Goal: Task Accomplishment & Management: Complete application form

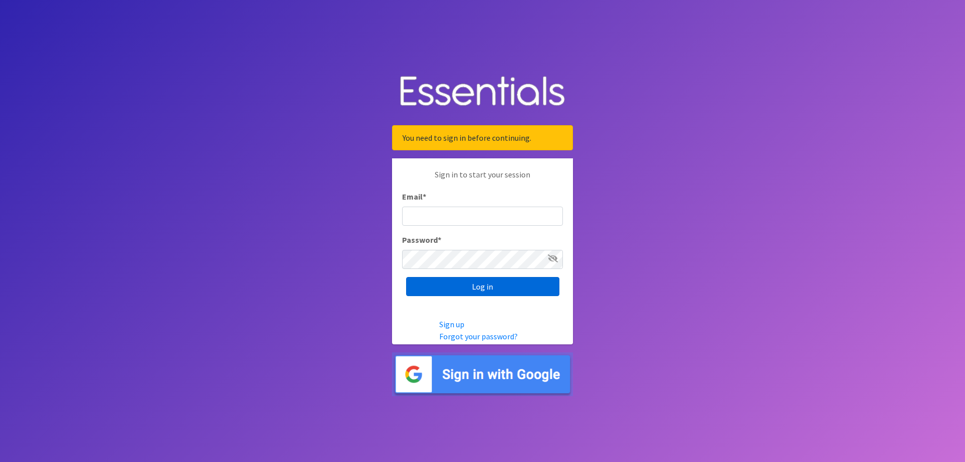
type input "[EMAIL_ADDRESS][DOMAIN_NAME]"
click at [493, 283] on input "Log in" at bounding box center [482, 286] width 153 height 19
click at [440, 284] on input "Log in" at bounding box center [482, 286] width 153 height 19
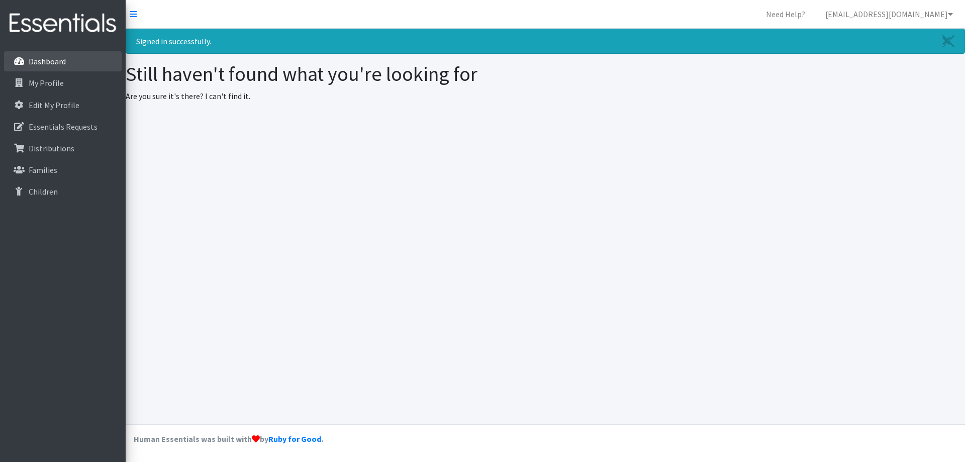
click at [57, 66] on p "Dashboard" at bounding box center [47, 61] width 37 height 10
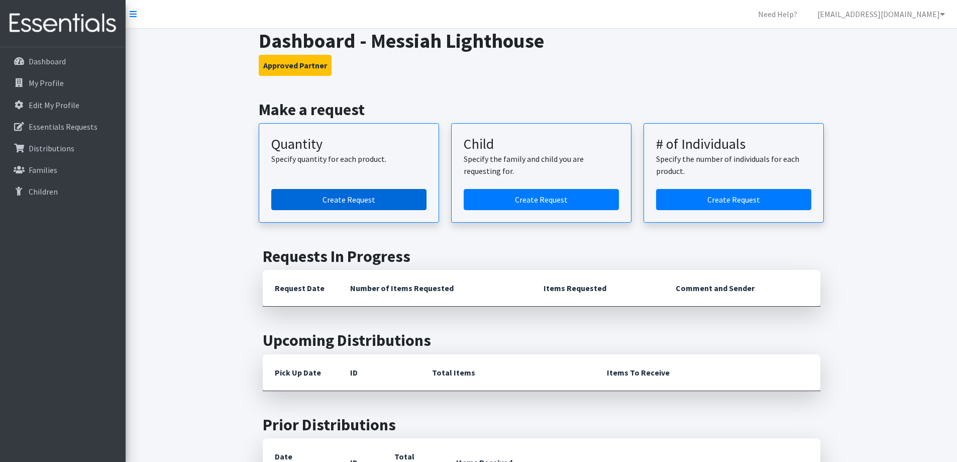
click at [398, 197] on link "Create Request" at bounding box center [348, 199] width 155 height 21
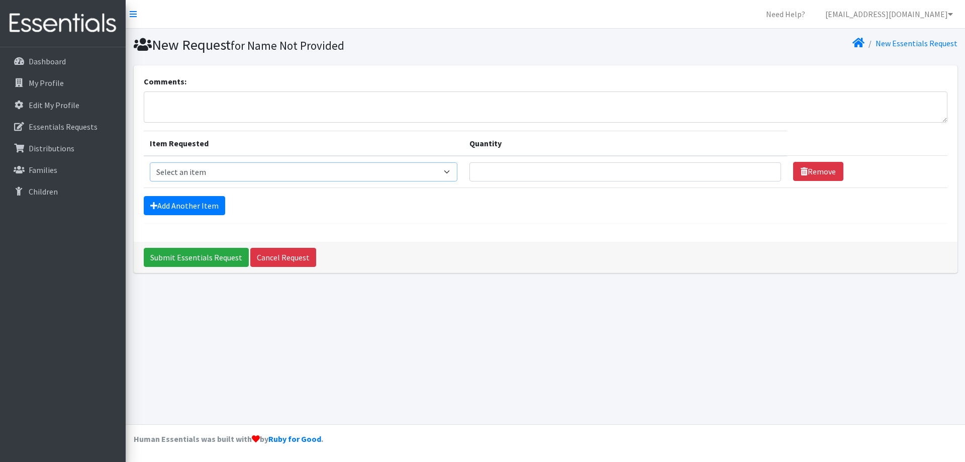
click at [372, 172] on select "Select an item Child (Newborn) Child (Size 1) Child (Size 2) Child (Size 3) Chi…" at bounding box center [304, 171] width 308 height 19
select select "3067"
click at [150, 162] on select "Select an item Child (Newborn) Child (Size 1) Child (Size 2) Child (Size 3) Chi…" at bounding box center [304, 171] width 308 height 19
click at [469, 174] on input "Quantity" at bounding box center [624, 171] width 311 height 19
type input "475"
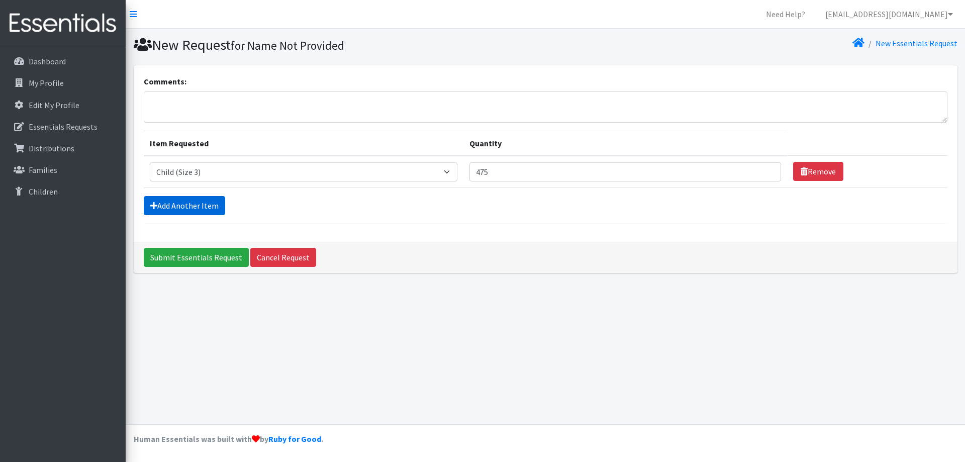
click at [205, 200] on link "Add Another Item" at bounding box center [184, 205] width 81 height 19
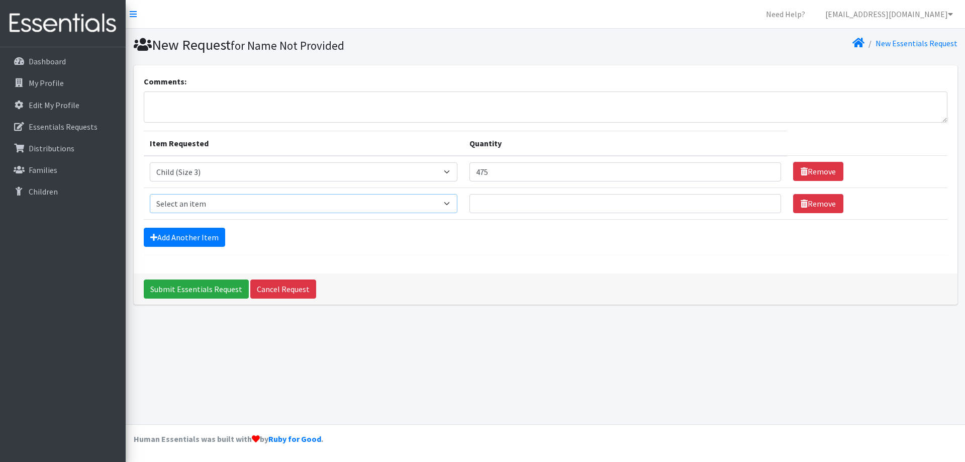
click at [205, 200] on select "Select an item Child (Newborn) Child (Size 1) Child (Size 2) Child (Size 3) Chi…" at bounding box center [304, 203] width 308 height 19
select select "3070"
click at [150, 194] on select "Select an item Child (Newborn) Child (Size 1) Child (Size 2) Child (Size 3) Chi…" at bounding box center [304, 203] width 308 height 19
click at [522, 210] on input "Quantity" at bounding box center [624, 203] width 311 height 19
type input "125"
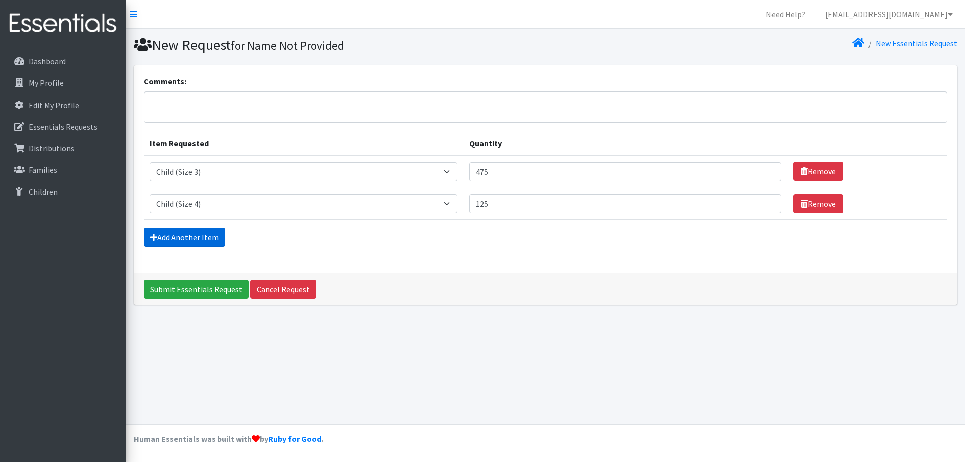
click at [209, 237] on link "Add Another Item" at bounding box center [184, 237] width 81 height 19
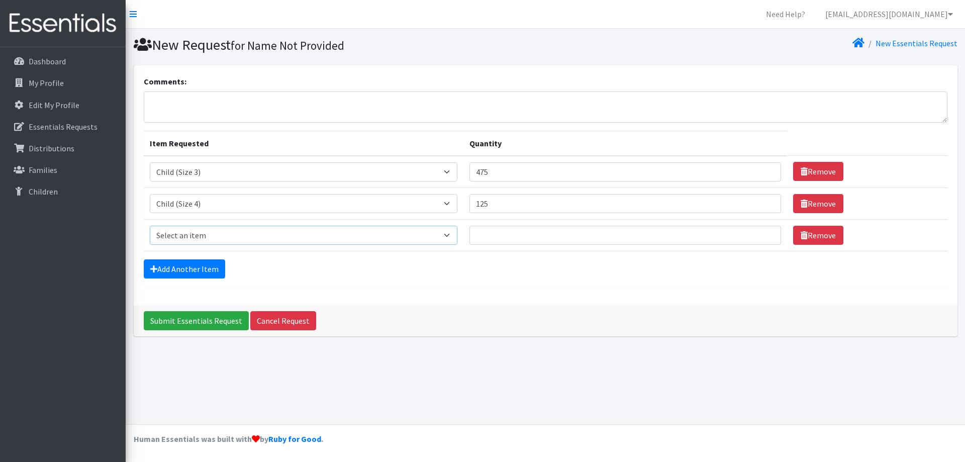
click at [205, 239] on select "Select an item Child (Newborn) Child (Size 1) Child (Size 2) Child (Size 3) Chi…" at bounding box center [304, 235] width 308 height 19
select select "3068"
click at [150, 226] on select "Select an item Child (Newborn) Child (Size 1) Child (Size 2) Child (Size 3) Chi…" at bounding box center [304, 235] width 308 height 19
click at [475, 236] on input "Quantity" at bounding box center [624, 235] width 311 height 19
type input "575"
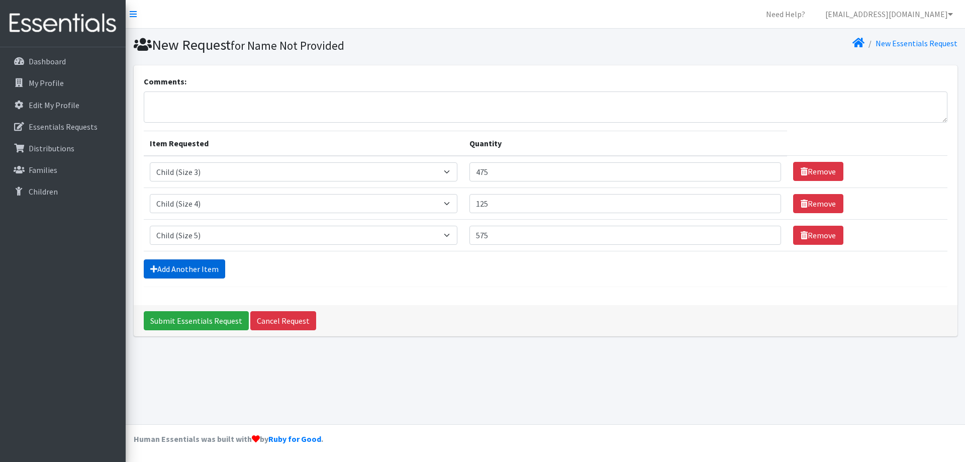
click at [188, 268] on link "Add Another Item" at bounding box center [184, 268] width 81 height 19
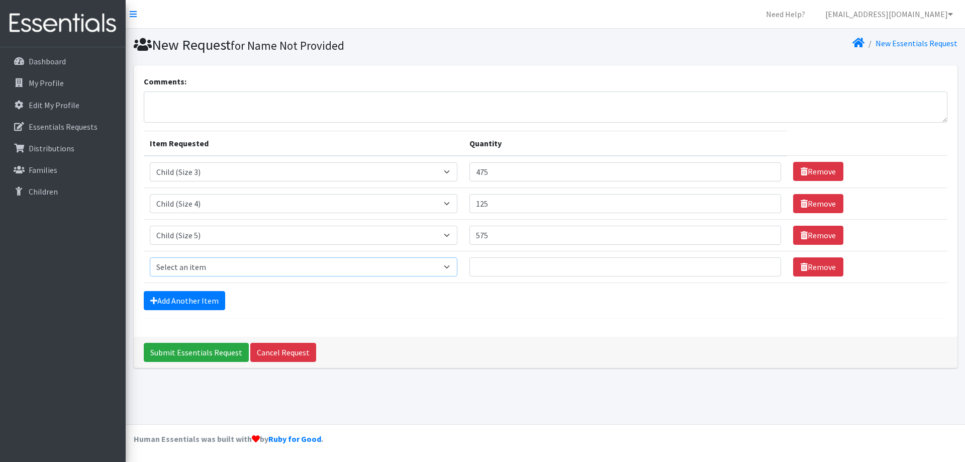
click at [196, 267] on select "Select an item Child (Newborn) Child (Size 1) Child (Size 2) Child (Size 3) Chi…" at bounding box center [304, 266] width 308 height 19
select select "3056"
click at [150, 257] on select "Select an item Child (Newborn) Child (Size 1) Child (Size 2) Child (Size 3) Chi…" at bounding box center [304, 266] width 308 height 19
click at [469, 271] on input "Quantity" at bounding box center [624, 266] width 311 height 19
type input "275"
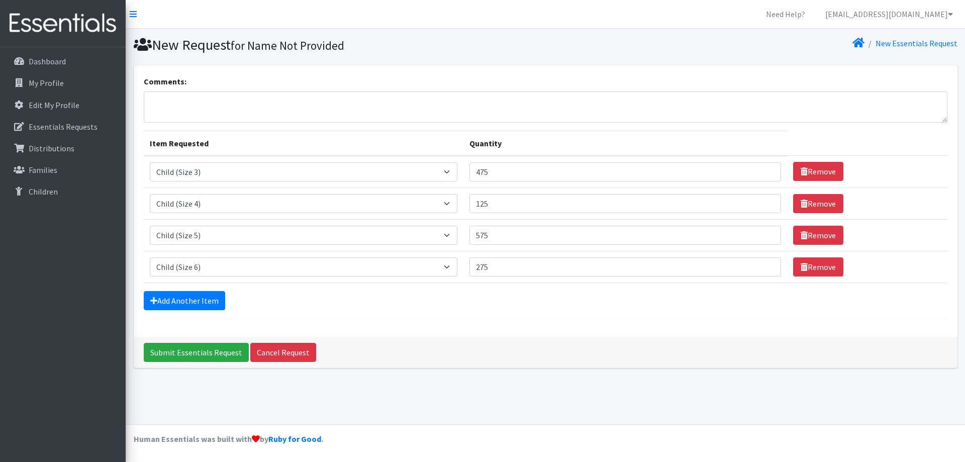
click at [479, 311] on form "Comments: Item Requested Quantity Item Requested Select an item Child (Newborn)…" at bounding box center [545, 196] width 803 height 243
click at [161, 353] on input "Submit Essentials Request" at bounding box center [196, 352] width 105 height 19
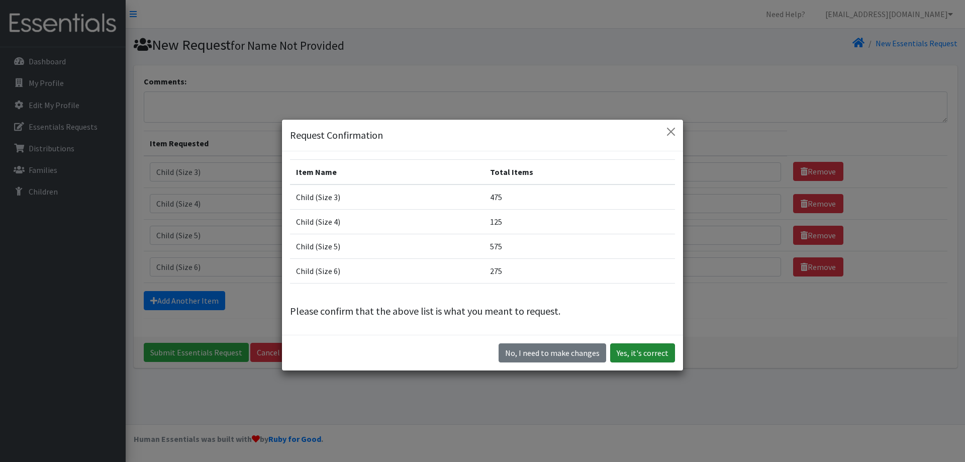
click at [652, 353] on button "Yes, it's correct" at bounding box center [642, 352] width 65 height 19
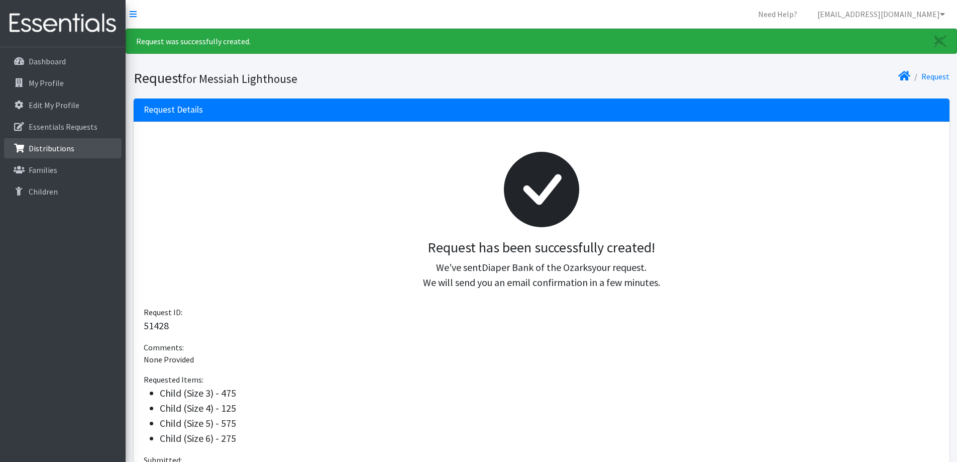
click at [66, 149] on p "Distributions" at bounding box center [52, 148] width 46 height 10
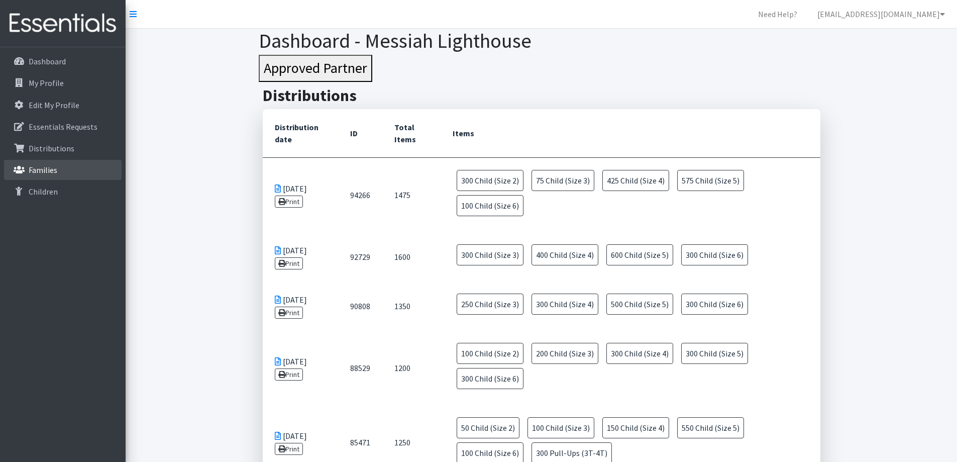
click at [61, 166] on link "Families" at bounding box center [63, 170] width 118 height 20
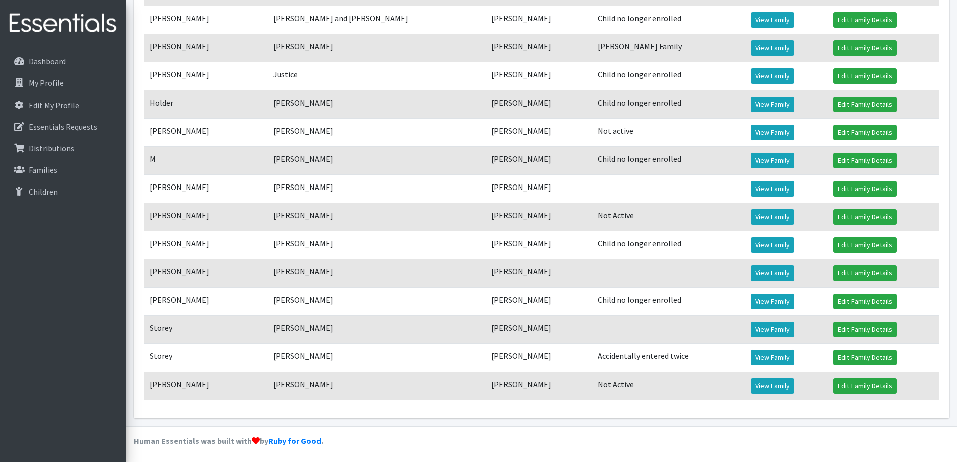
scroll to position [419, 0]
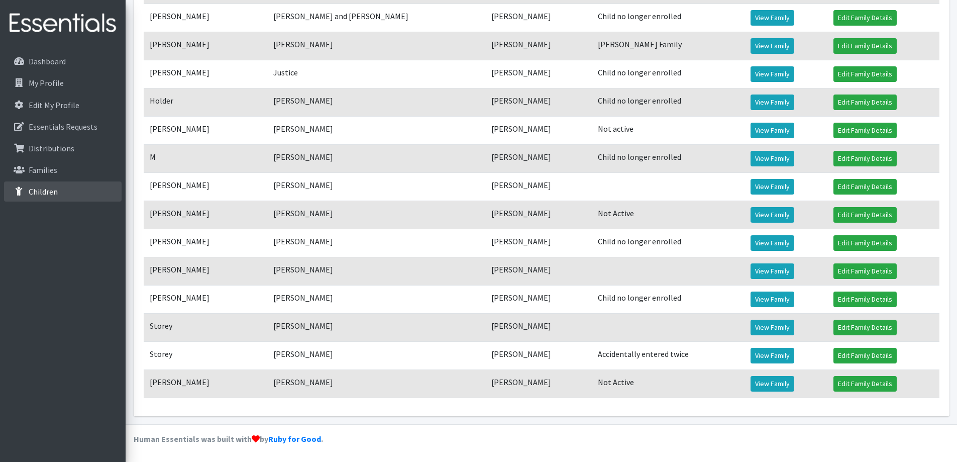
click at [27, 190] on link "Children" at bounding box center [63, 191] width 118 height 20
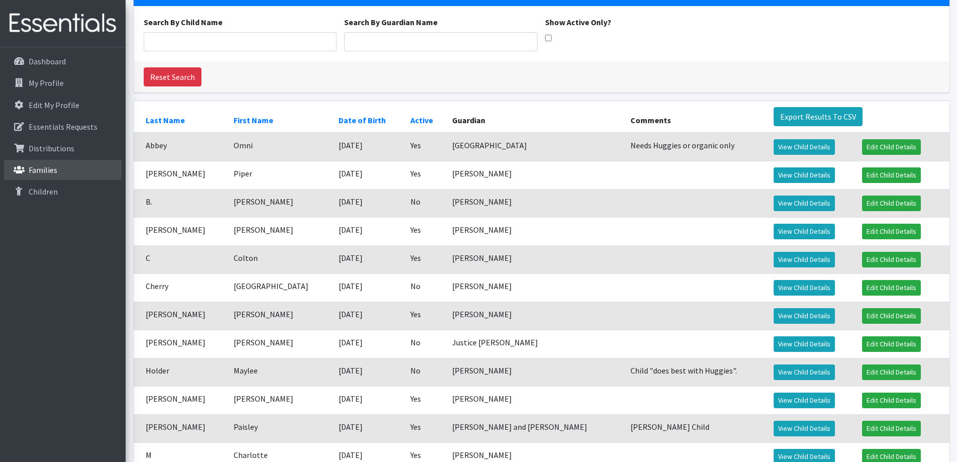
scroll to position [151, 0]
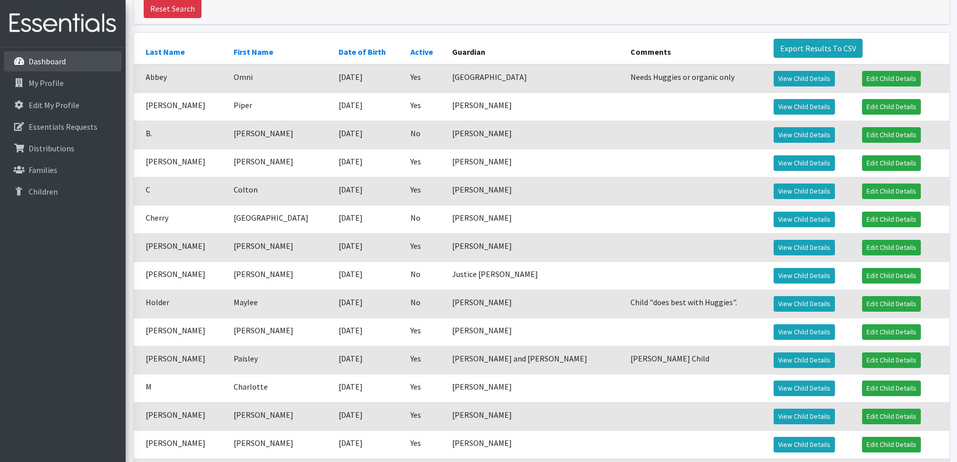
click at [54, 61] on p "Dashboard" at bounding box center [47, 61] width 37 height 10
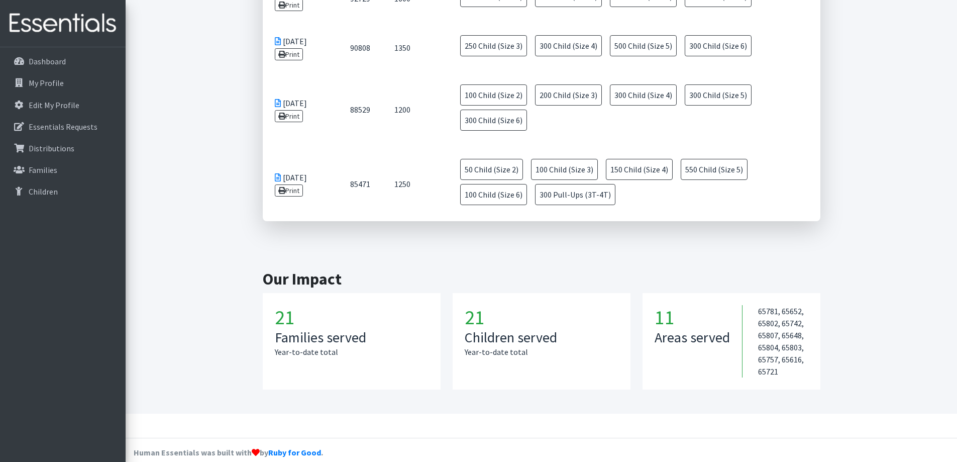
scroll to position [680, 0]
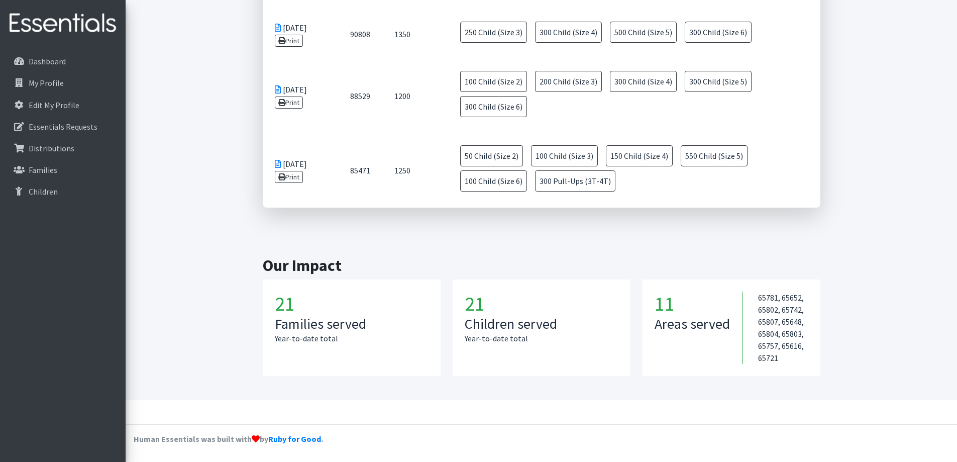
click at [310, 325] on h3 "Families served" at bounding box center [352, 324] width 154 height 17
click at [290, 309] on h1 "21" at bounding box center [352, 303] width 154 height 24
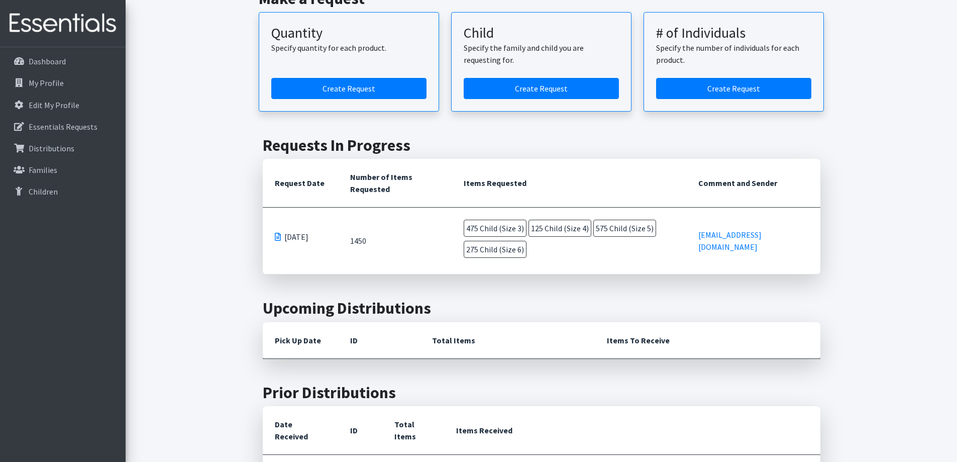
scroll to position [0, 0]
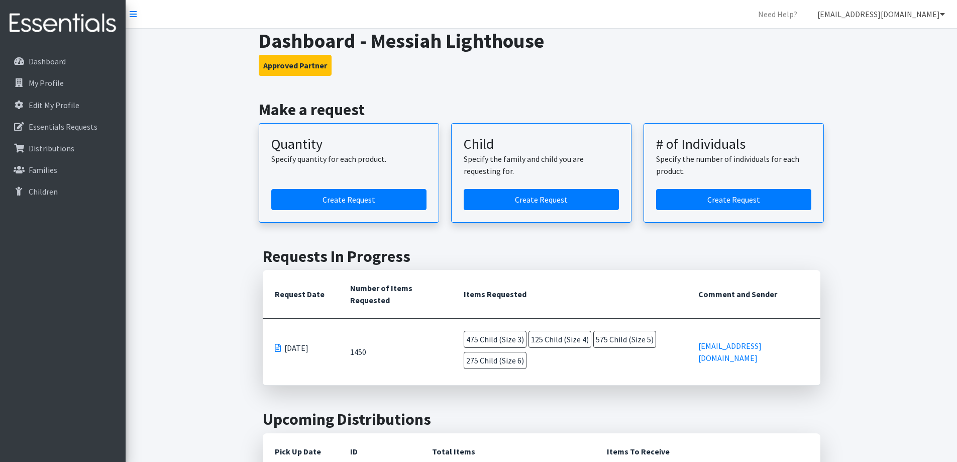
click at [868, 16] on link "[EMAIL_ADDRESS][DOMAIN_NAME]" at bounding box center [881, 14] width 144 height 20
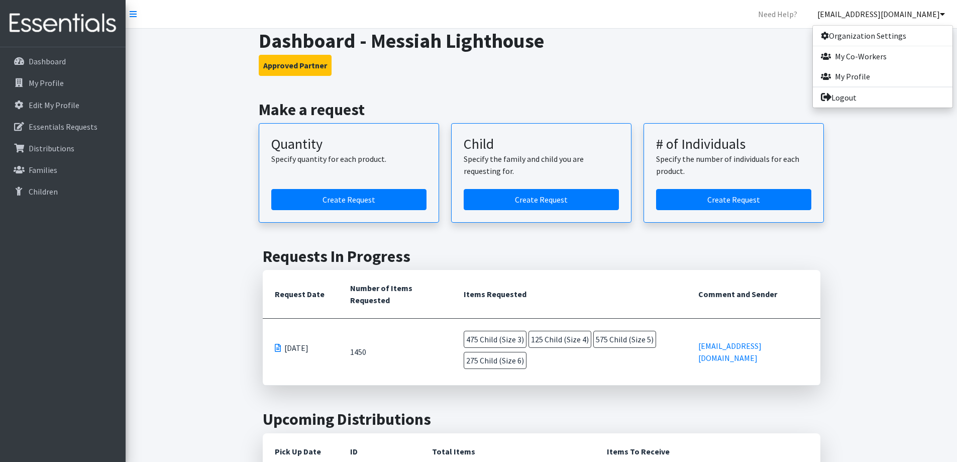
click at [757, 71] on h3 "Approved Partner" at bounding box center [541, 65] width 565 height 21
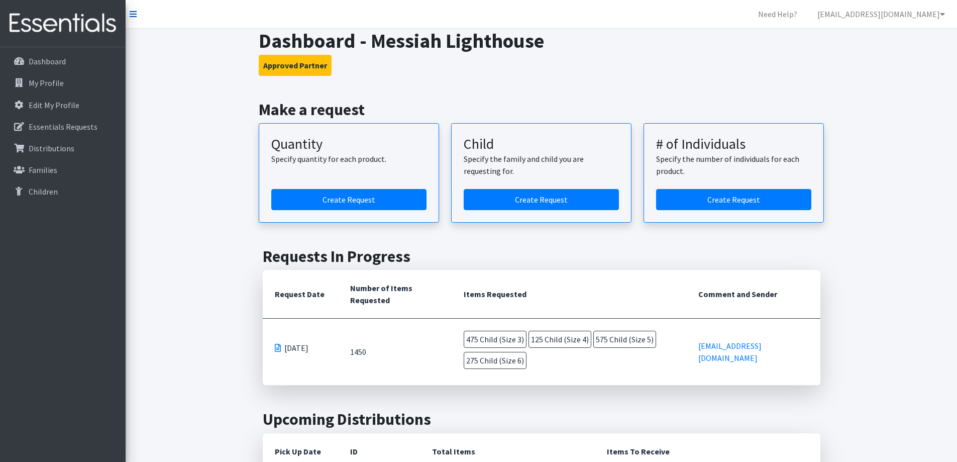
click at [131, 15] on icon at bounding box center [133, 14] width 7 height 8
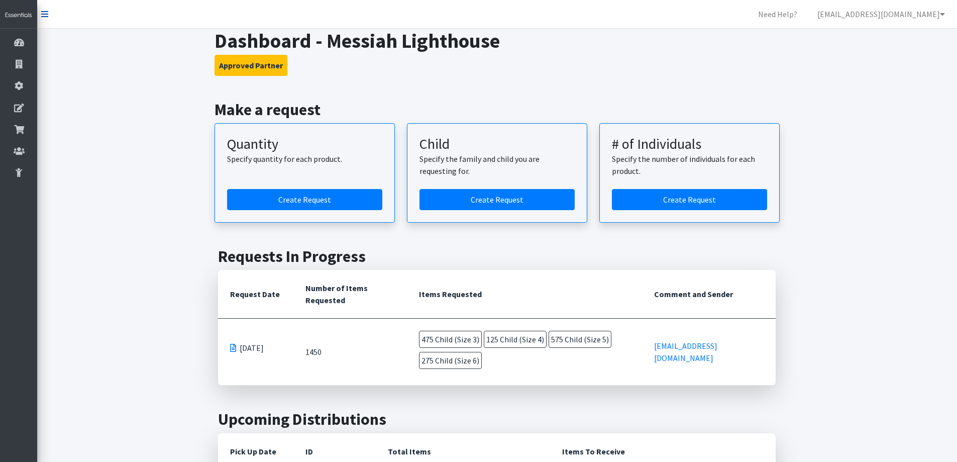
click at [46, 15] on icon at bounding box center [44, 14] width 7 height 8
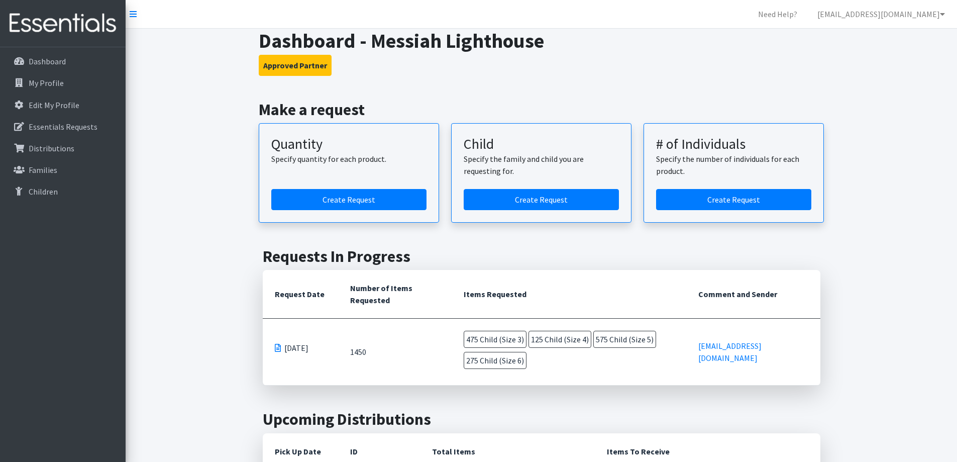
click at [129, 13] on nav "Need Help? messiahlighthousefsc@gmail.com Organization Settings My Co-Workers M…" at bounding box center [541, 14] width 831 height 29
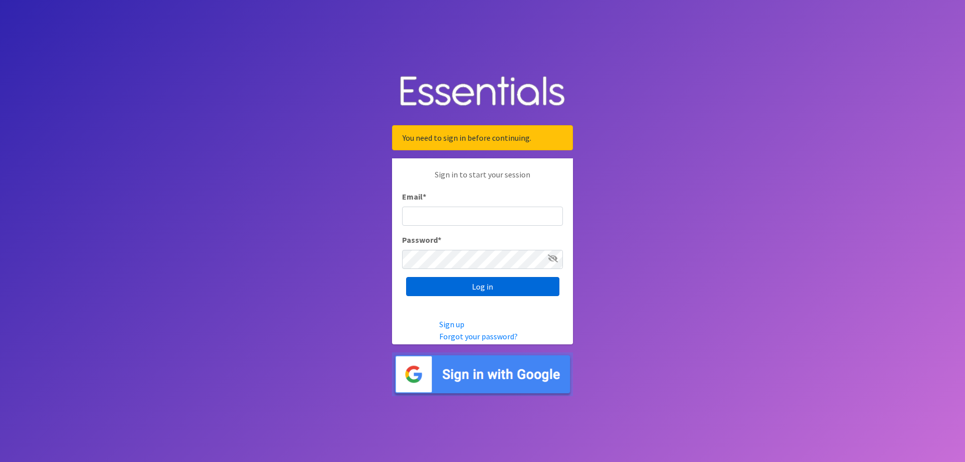
type input "[EMAIL_ADDRESS][DOMAIN_NAME]"
click at [461, 285] on input "Log in" at bounding box center [482, 286] width 153 height 19
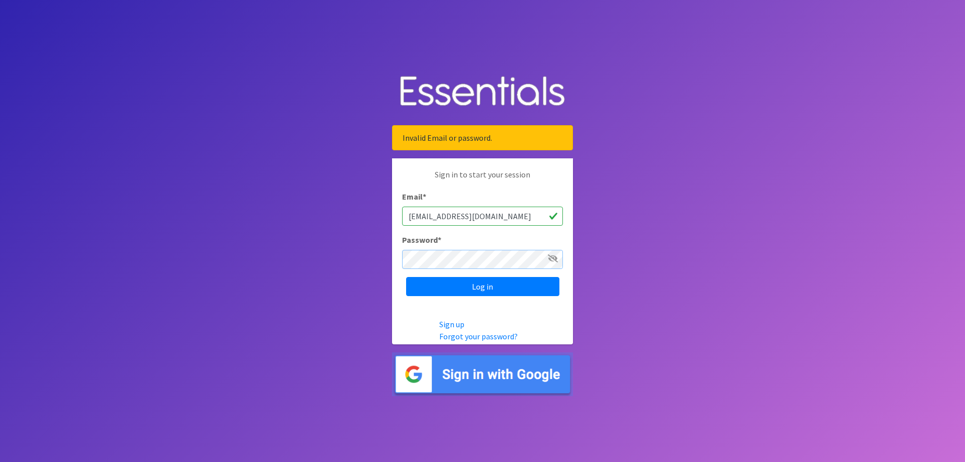
click at [399, 258] on div "Sign in to start your session Email * messiahlighthousefsc@gmail.com Password *…" at bounding box center [482, 232] width 181 height 148
click at [406, 277] on input "Log in" at bounding box center [482, 286] width 153 height 19
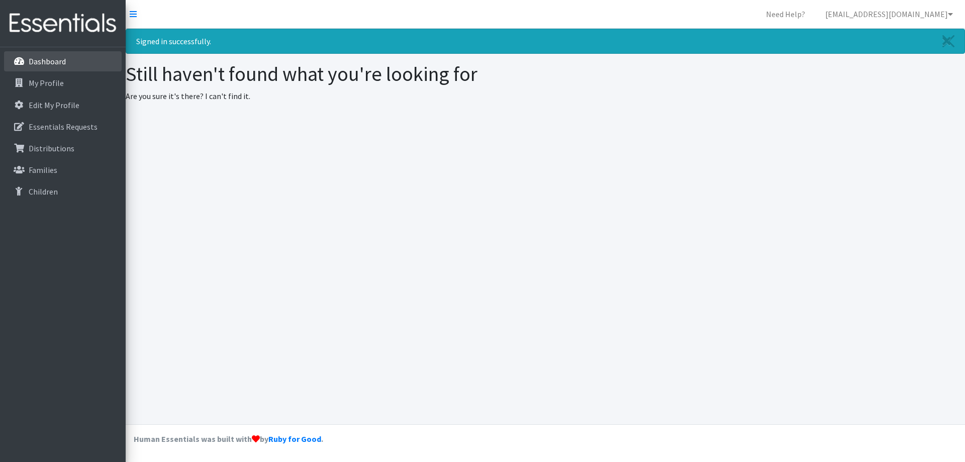
click at [62, 67] on link "Dashboard" at bounding box center [63, 61] width 118 height 20
